Goal: Task Accomplishment & Management: Manage account settings

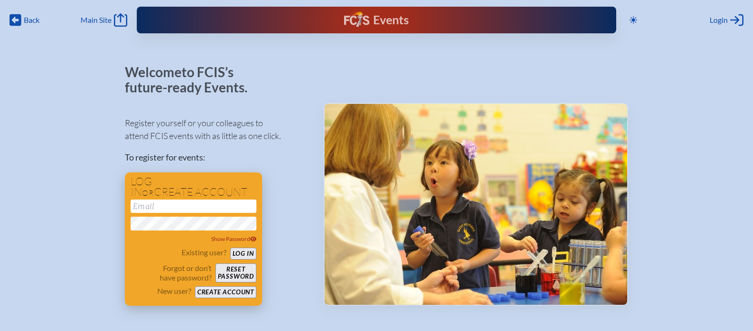
type input "[EMAIL_ADDRESS][DOMAIN_NAME]"
click at [245, 254] on button "Log in" at bounding box center [243, 254] width 26 height 12
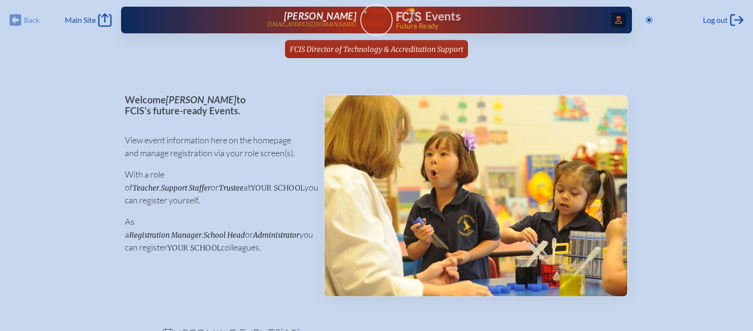
click at [613, 22] on span "Access Users..." at bounding box center [618, 19] width 15 height 15
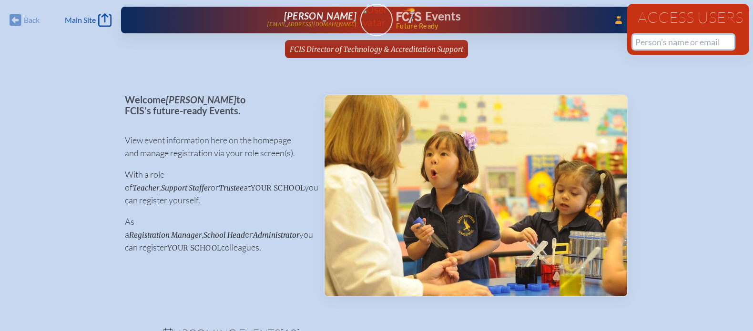
click at [669, 48] on input "text" at bounding box center [683, 42] width 101 height 14
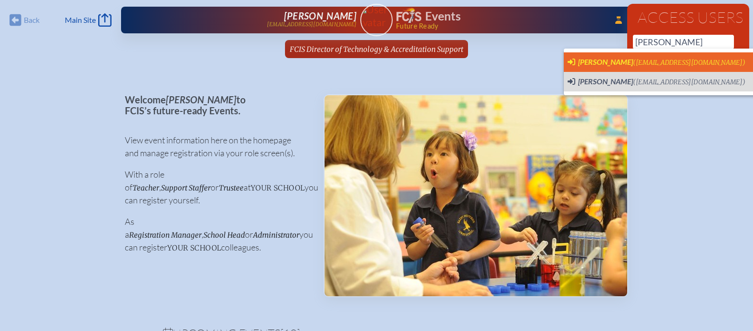
click at [666, 63] on span "(walsht@miamicountryday.org)" at bounding box center [689, 63] width 113 height 8
type input "walsht@miamicountryday.org"
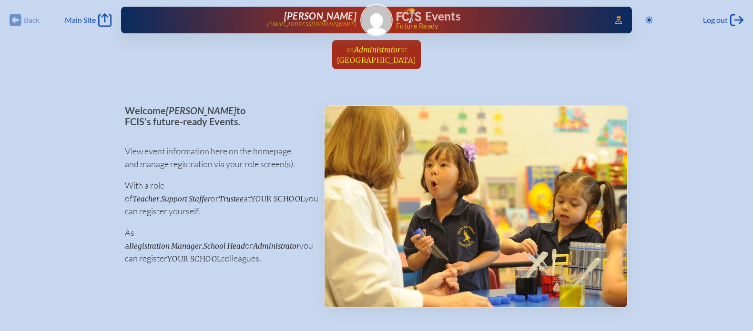
click at [390, 47] on span "Administrator" at bounding box center [377, 49] width 46 height 9
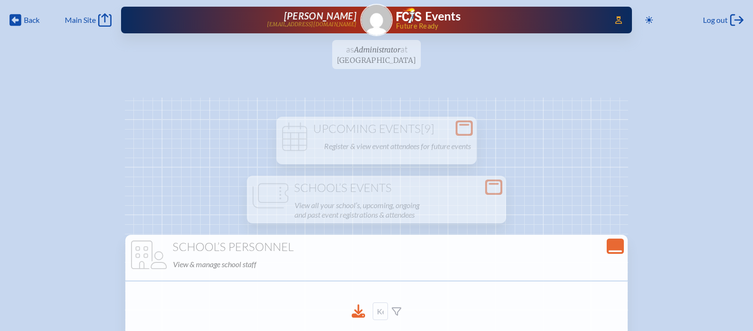
click at [609, 246] on icon "Close Console" at bounding box center [615, 246] width 13 height 13
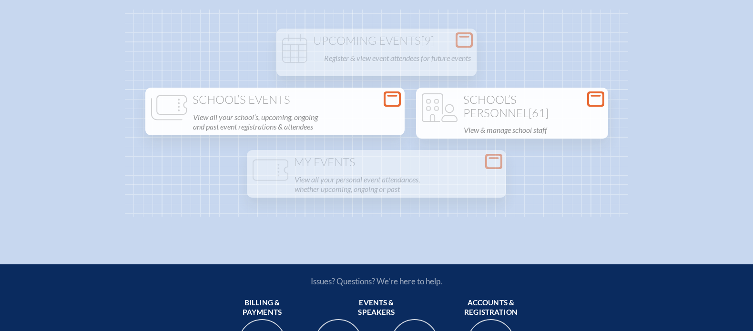
scroll to position [89, 0]
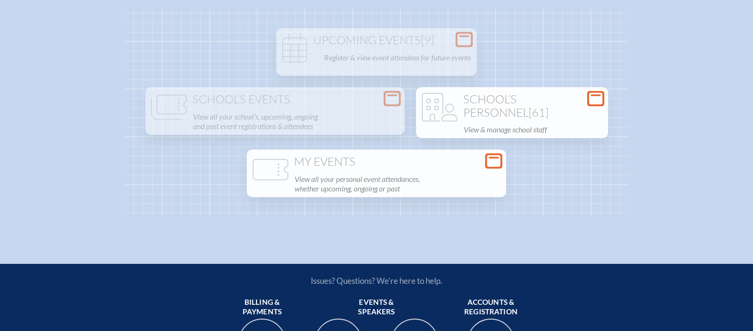
click at [402, 195] on p "View all your personal event attendances, whether upcoming, ongoing or past" at bounding box center [398, 184] width 206 height 23
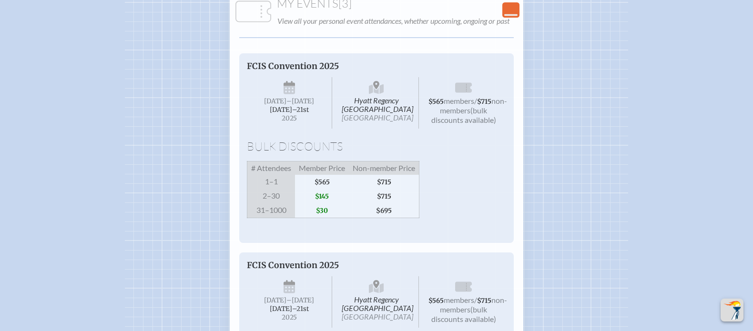
scroll to position [242, 0]
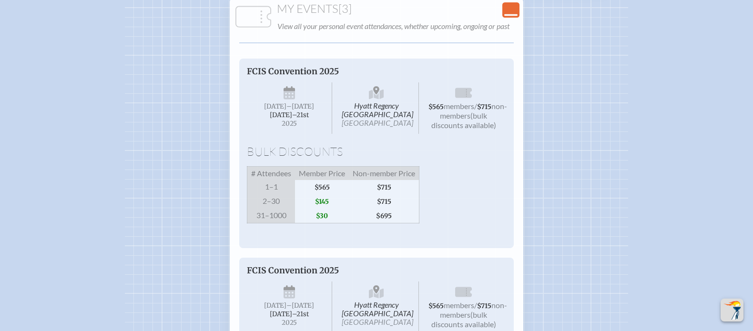
click at [512, 17] on icon "Close Console" at bounding box center [510, 9] width 13 height 13
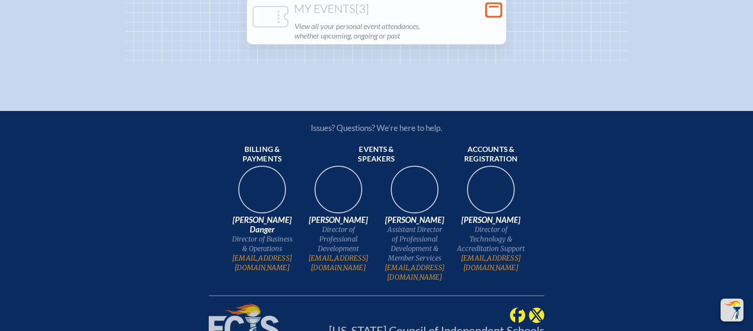
click at [495, 42] on div "My Events [3] View all your personal event attendances, whether upcoming, ongoi…" at bounding box center [377, 22] width 256 height 40
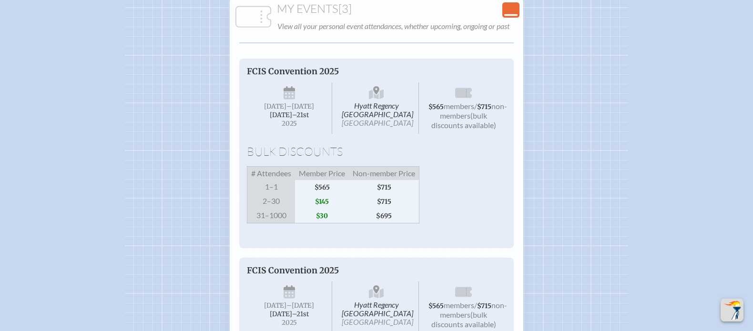
click at [425, 77] on p "FCIS Convention 2025" at bounding box center [367, 71] width 240 height 10
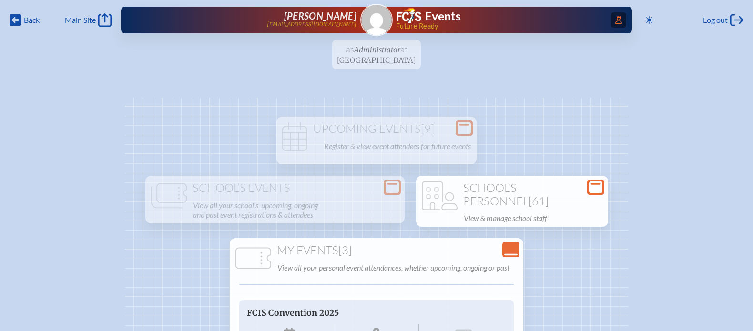
click at [616, 18] on icon "Access Users..." at bounding box center [619, 20] width 7 height 8
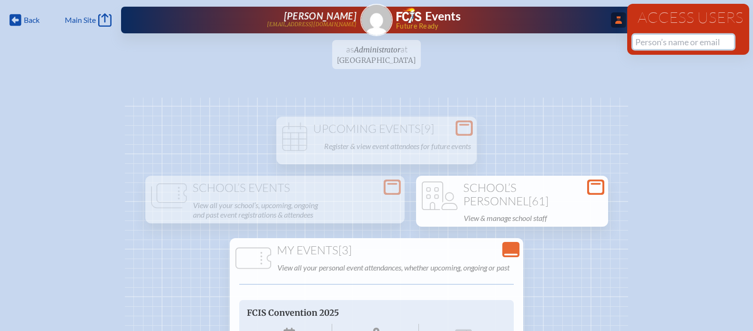
click at [667, 41] on input "text" at bounding box center [683, 42] width 101 height 14
paste input "Coltro"
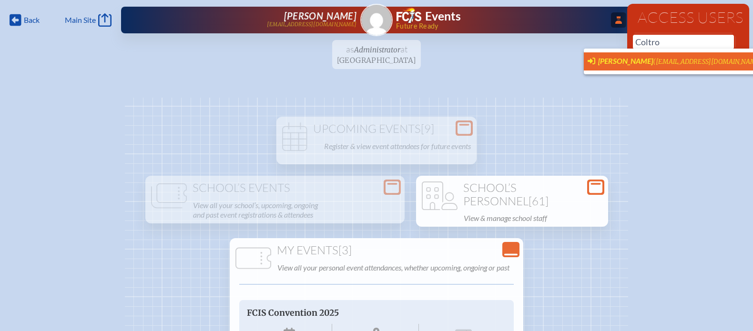
click at [666, 60] on span "(coltroi@miamicountryday.org)" at bounding box center [709, 62] width 113 height 8
type input "[EMAIL_ADDRESS][DOMAIN_NAME]"
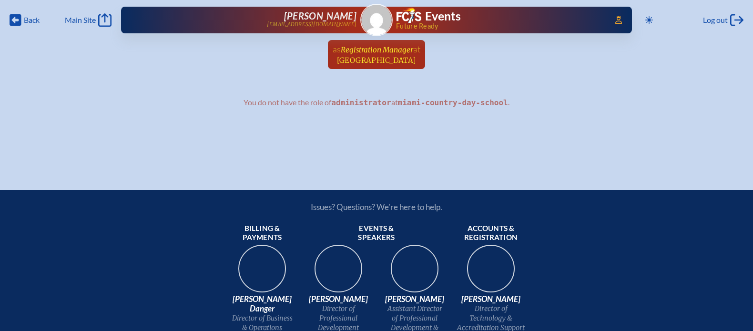
click at [390, 52] on span "Registration Manager" at bounding box center [377, 49] width 72 height 9
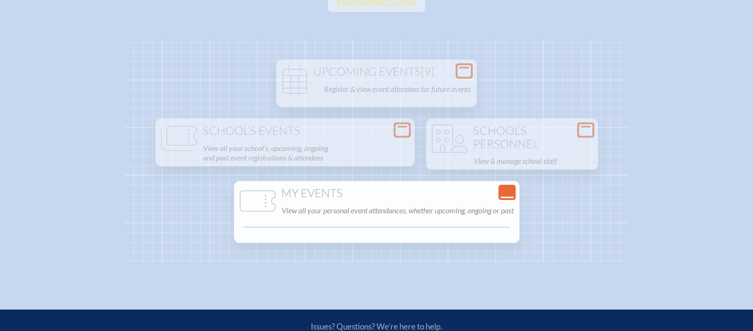
scroll to position [62, 0]
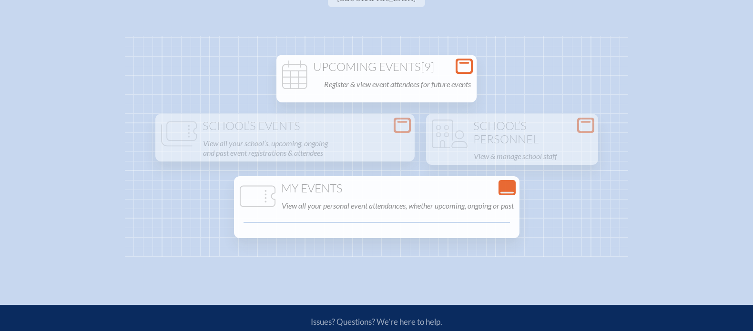
click at [385, 67] on h1 "Upcoming Events [9]" at bounding box center [376, 67] width 193 height 13
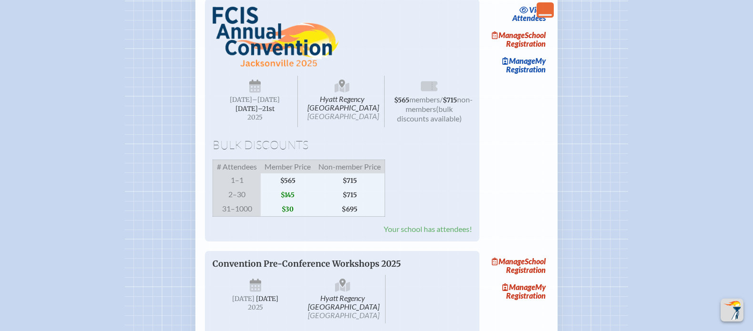
scroll to position [700, 0]
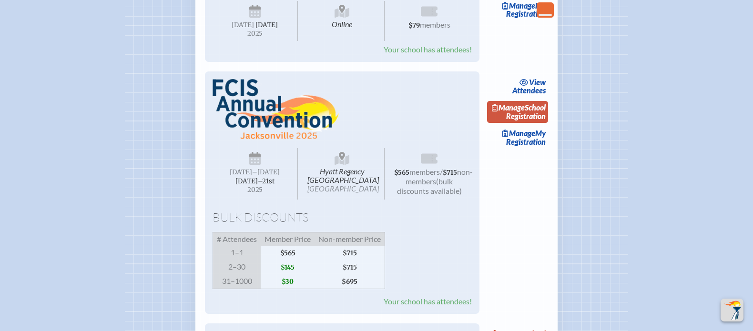
click at [541, 123] on link "Manage School Registration" at bounding box center [517, 112] width 61 height 22
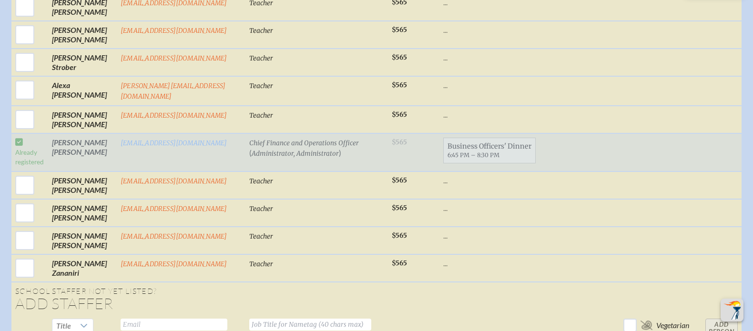
scroll to position [2197, 0]
